Goal: Transaction & Acquisition: Purchase product/service

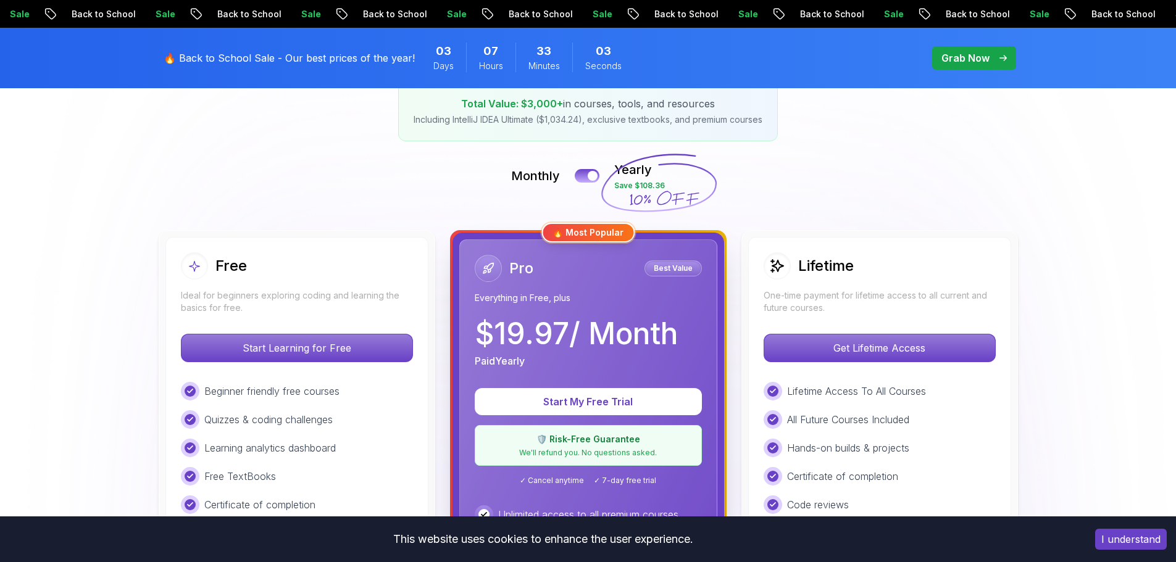
scroll to position [309, 0]
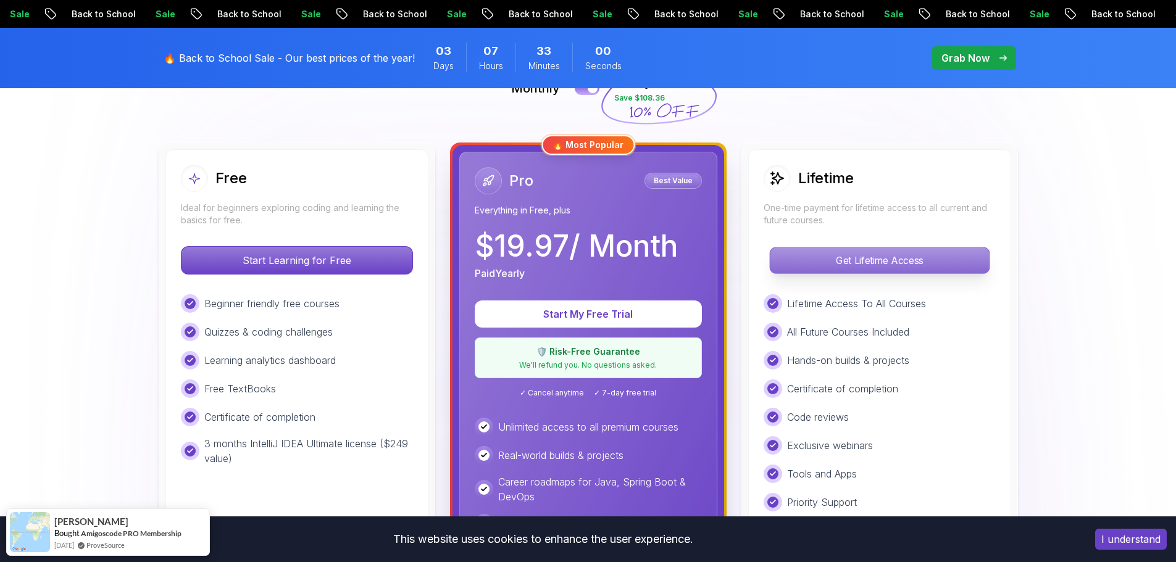
click at [861, 270] on p "Get Lifetime Access" at bounding box center [879, 260] width 219 height 26
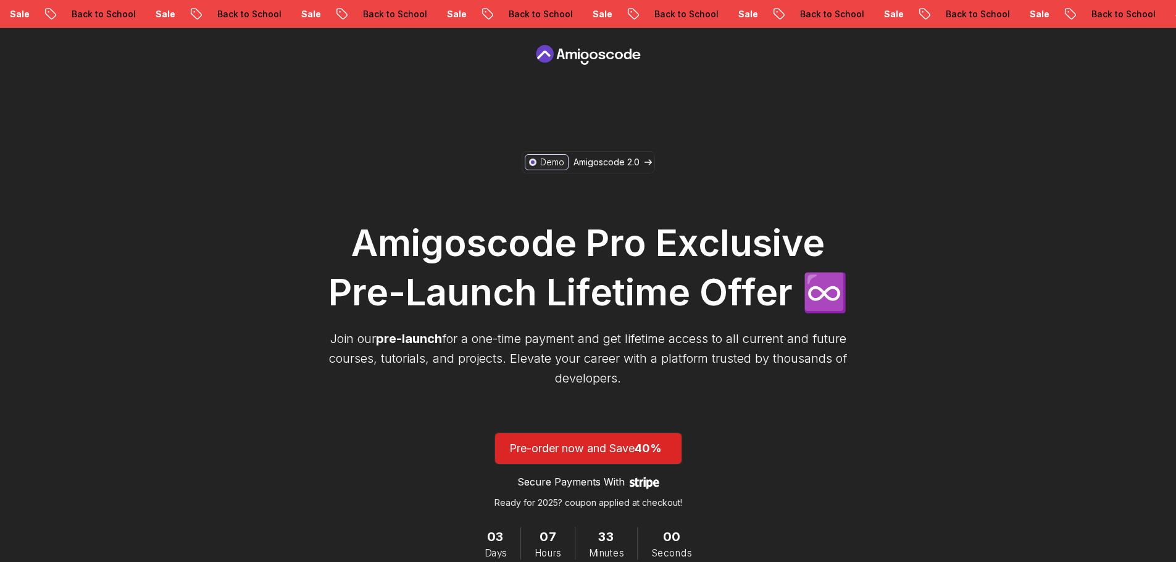
click at [405, 232] on h1 "Amigoscode Pro Exclusive Pre-Launch Lifetime Offer ♾️" at bounding box center [588, 267] width 531 height 99
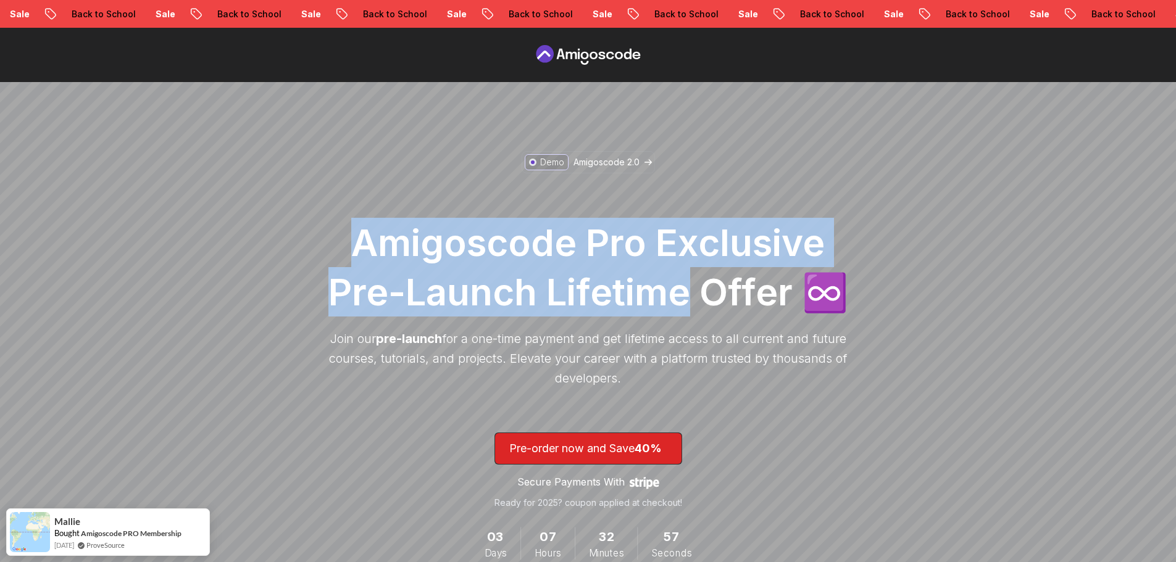
drag, startPoint x: 405, startPoint y: 232, endPoint x: 562, endPoint y: 268, distance: 160.9
click at [562, 268] on h1 "Amigoscode Pro Exclusive Pre-Launch Lifetime Offer ♾️" at bounding box center [588, 267] width 531 height 99
click at [608, 277] on h1 "Amigoscode Pro Exclusive Pre-Launch Lifetime Offer ♾️" at bounding box center [588, 267] width 531 height 99
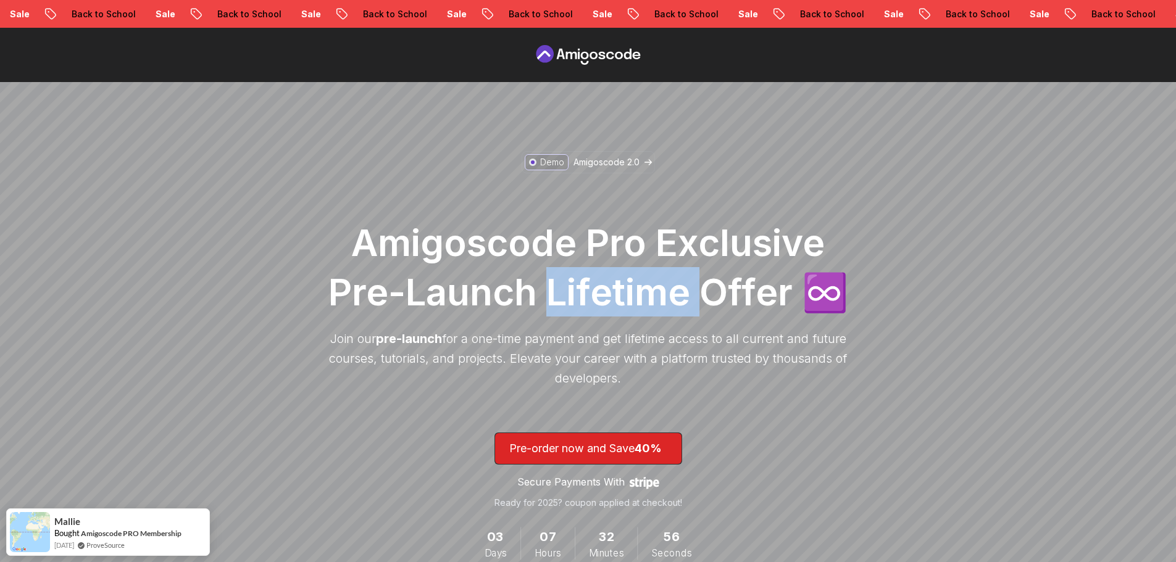
click at [608, 277] on h1 "Amigoscode Pro Exclusive Pre-Launch Lifetime Offer ♾️" at bounding box center [588, 267] width 531 height 99
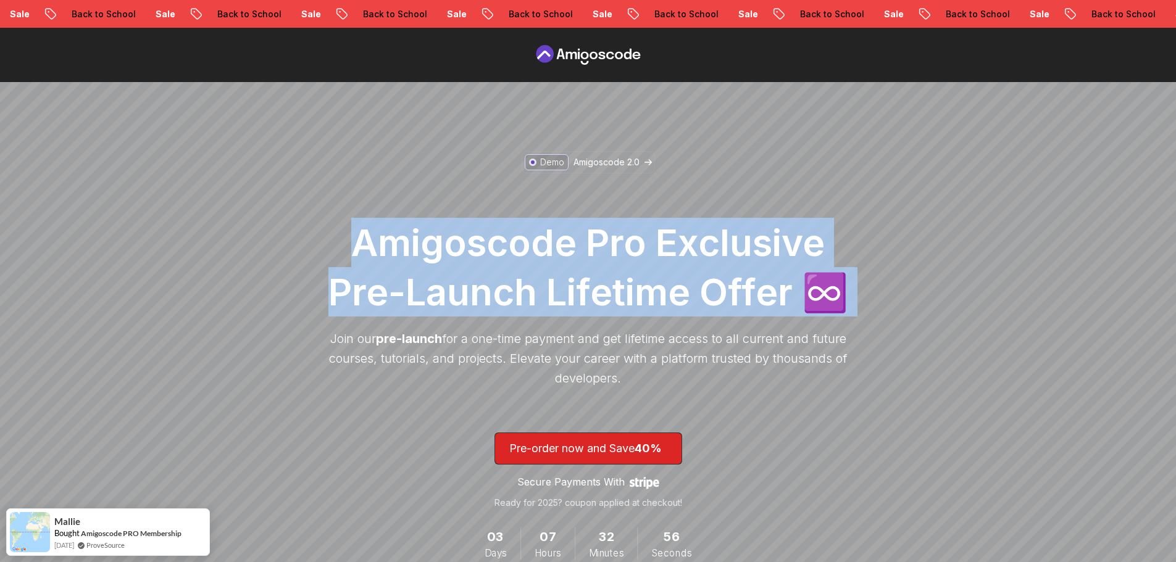
click at [608, 277] on h1 "Amigoscode Pro Exclusive Pre-Launch Lifetime Offer ♾️" at bounding box center [588, 267] width 531 height 99
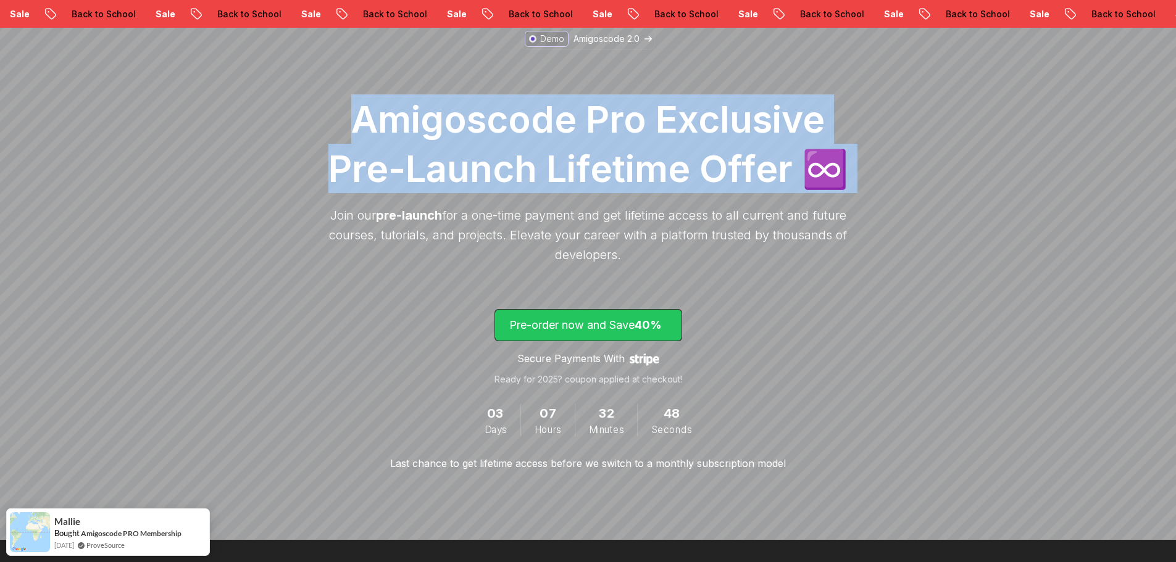
click at [613, 315] on span "lifetime-access" at bounding box center [588, 325] width 186 height 31
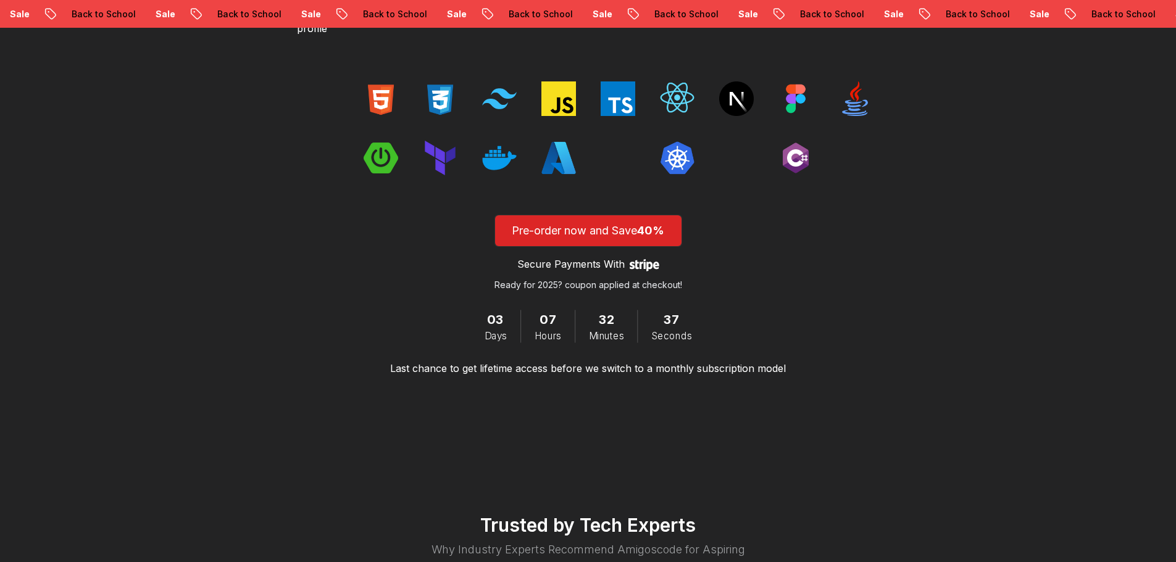
scroll to position [1700, 0]
